Goal: Information Seeking & Learning: Compare options

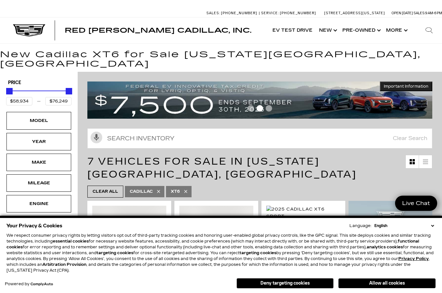
click at [34, 117] on div "Model" at bounding box center [39, 120] width 32 height 7
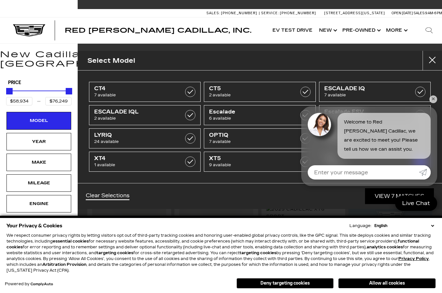
click at [218, 165] on span "9 available" at bounding box center [252, 165] width 86 height 6
type input "$56,631"
checkbox input "true"
click at [436, 96] on div "CT4 7 available CT5 2 available ESCALADE IQ 7 available ESCALADE IQL 2 availabl…" at bounding box center [260, 126] width 364 height 113
click at [428, 101] on link "ESCALADE IQ 7 available" at bounding box center [375, 92] width 112 height 20
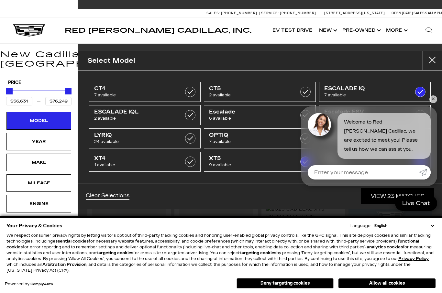
type input "$158,810"
checkbox input "true"
click at [434, 101] on link "✕" at bounding box center [433, 99] width 8 height 8
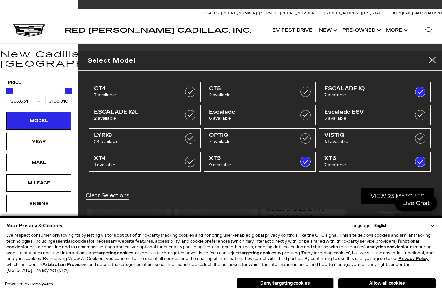
click at [438, 103] on div "CT4 7 available CT5 2 available ESCALADE IQ 7 available ESCALADE IQL 2 availabl…" at bounding box center [260, 126] width 364 height 113
click at [427, 88] on link "ESCALADE IQ 7 available" at bounding box center [375, 92] width 112 height 20
type input "$76,249"
checkbox input "false"
click at [424, 136] on label at bounding box center [420, 138] width 10 height 10
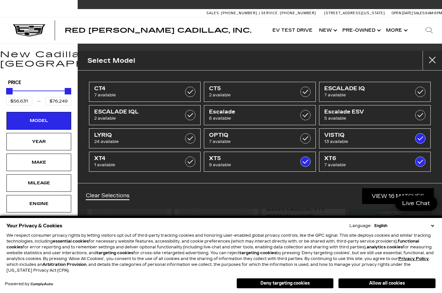
type input "$99,315"
checkbox input "true"
click at [423, 140] on label at bounding box center [420, 138] width 10 height 10
type input "$76,249"
checkbox input "false"
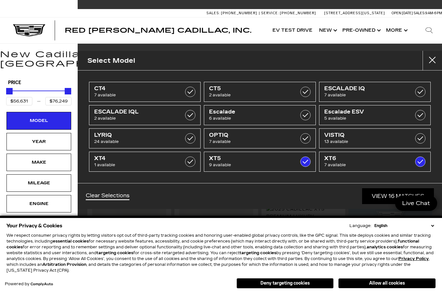
click at [422, 165] on label at bounding box center [420, 162] width 10 height 10
type input "$65,169"
checkbox input "false"
click at [249, 162] on span "9 available" at bounding box center [252, 165] width 86 height 6
type input "$44,684"
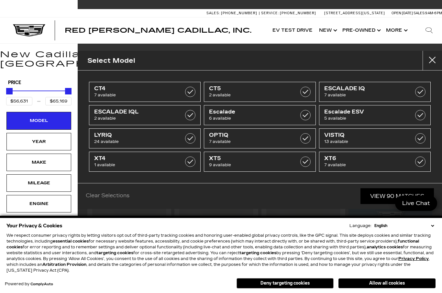
type input "$179,434"
checkbox input "false"
click at [35, 138] on div "Year" at bounding box center [39, 141] width 32 height 7
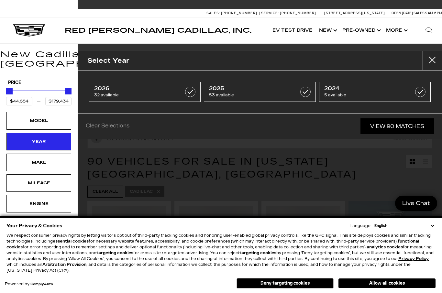
click at [37, 138] on div "Year" at bounding box center [39, 141] width 32 height 7
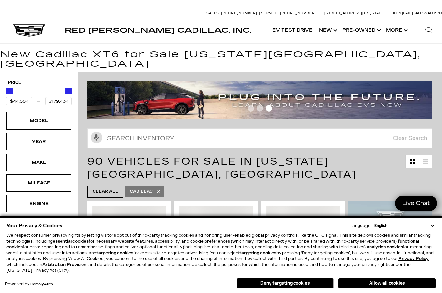
click at [39, 138] on div "Year" at bounding box center [39, 141] width 32 height 7
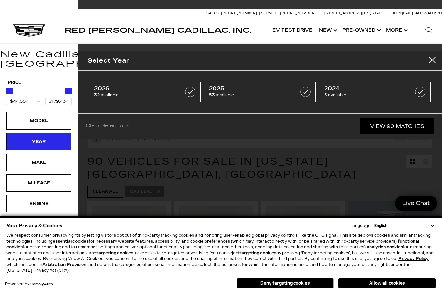
click at [226, 93] on span "53 available" at bounding box center [252, 95] width 86 height 6
type input "$50,049"
checkbox input "true"
click at [42, 117] on div "Model" at bounding box center [39, 120] width 32 height 7
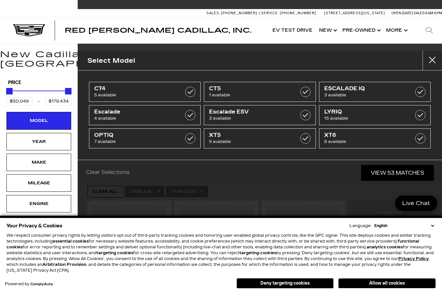
click at [221, 140] on span "9 available" at bounding box center [252, 141] width 86 height 6
type input "$56,631"
type input "$65,169"
checkbox input "true"
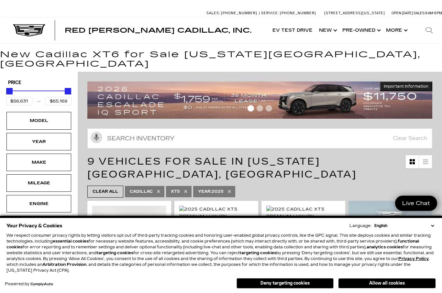
click at [34, 112] on div "Model" at bounding box center [38, 120] width 65 height 17
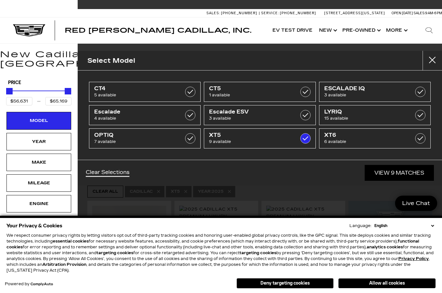
click at [219, 141] on span "9 available" at bounding box center [252, 141] width 86 height 6
type input "$50,049"
type input "$179,434"
checkbox input "false"
click at [363, 286] on button "Allow all cookies" at bounding box center [386, 283] width 97 height 10
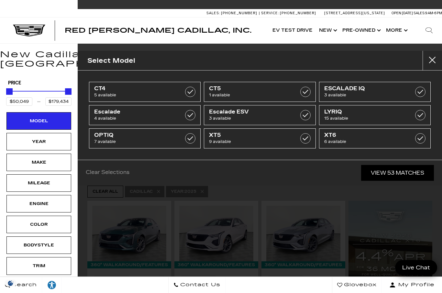
click at [99, 227] on div "Select Model CT4 5 available CT5 1 available ESCALADE IQ 3 available Escalade 4…" at bounding box center [260, 146] width 364 height 293
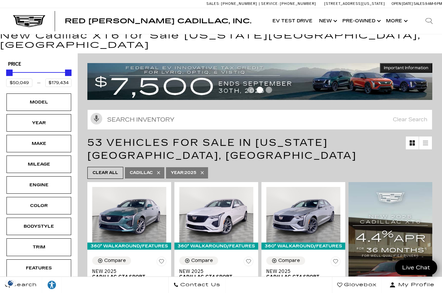
scroll to position [19, 0]
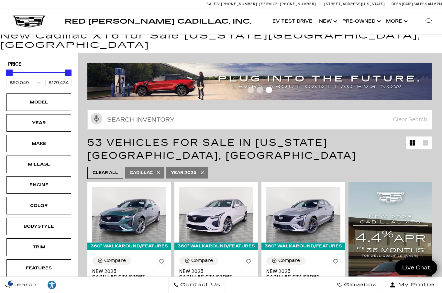
click at [29, 99] on div "Model" at bounding box center [39, 102] width 32 height 7
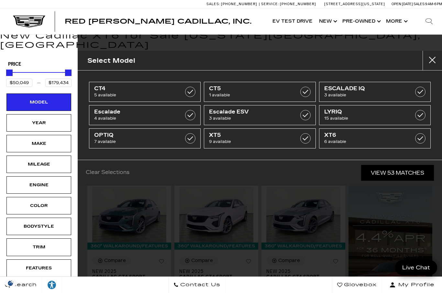
click at [305, 138] on label at bounding box center [305, 138] width 10 height 10
type input "$56,631"
type input "$65,169"
checkbox input "true"
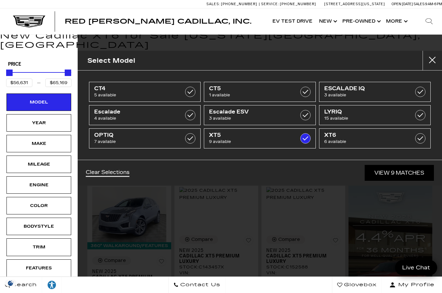
click at [404, 171] on link "View 9 Matches" at bounding box center [398, 173] width 69 height 16
